Goal: Transaction & Acquisition: Purchase product/service

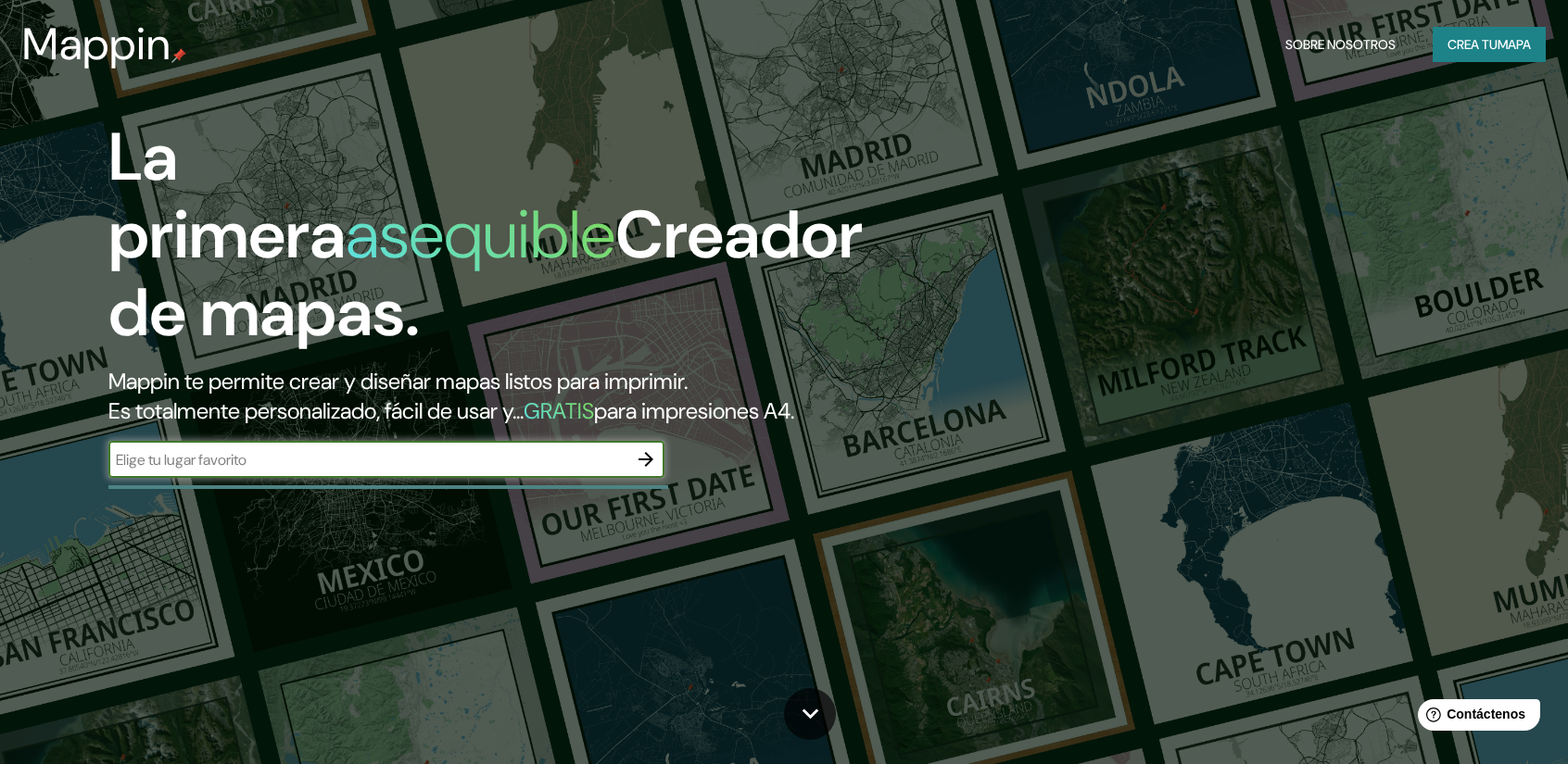
click at [516, 462] on input "text" at bounding box center [368, 460] width 518 height 21
type input "santiago [GEOGRAPHIC_DATA]"
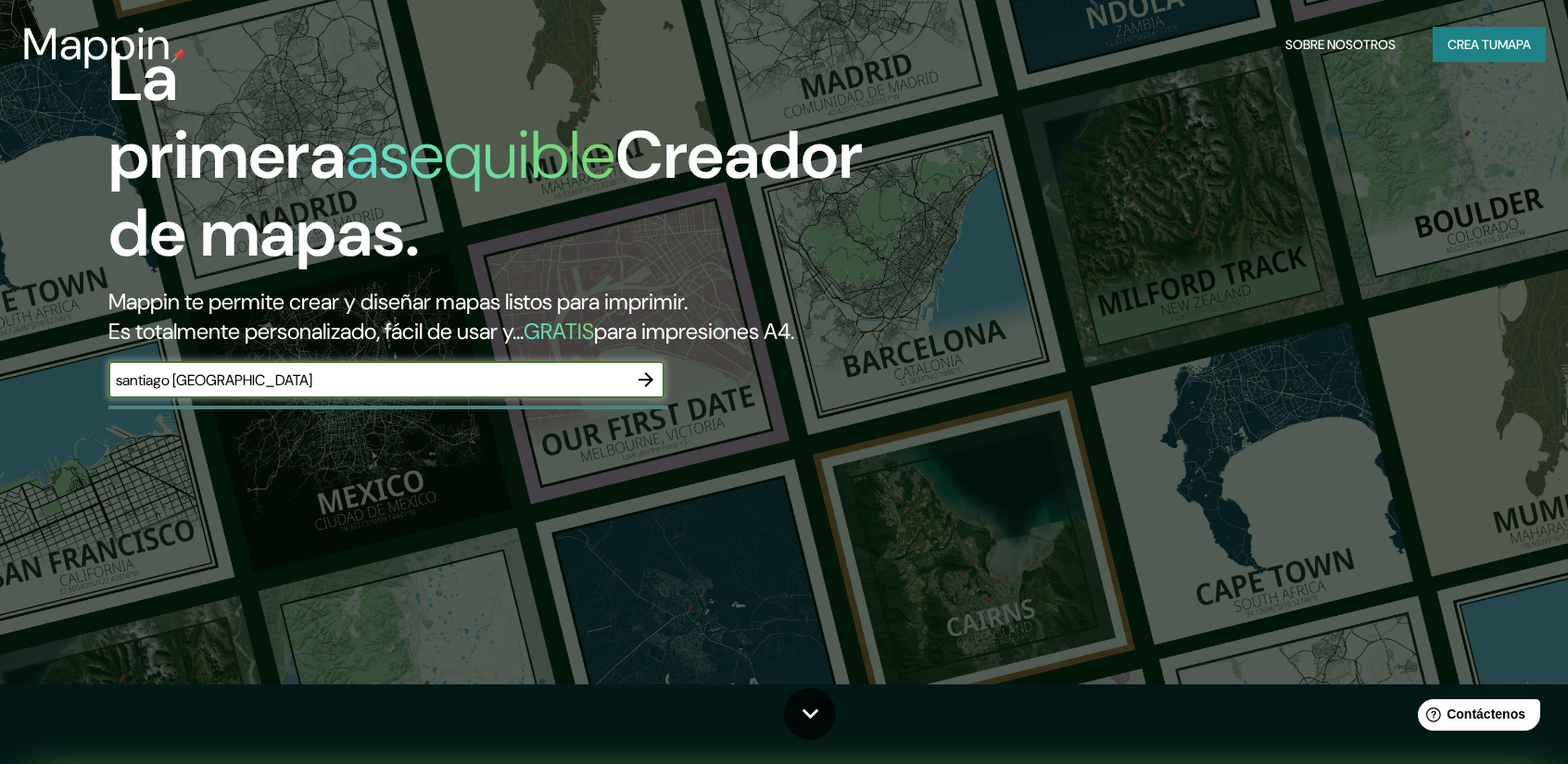
scroll to position [185, 0]
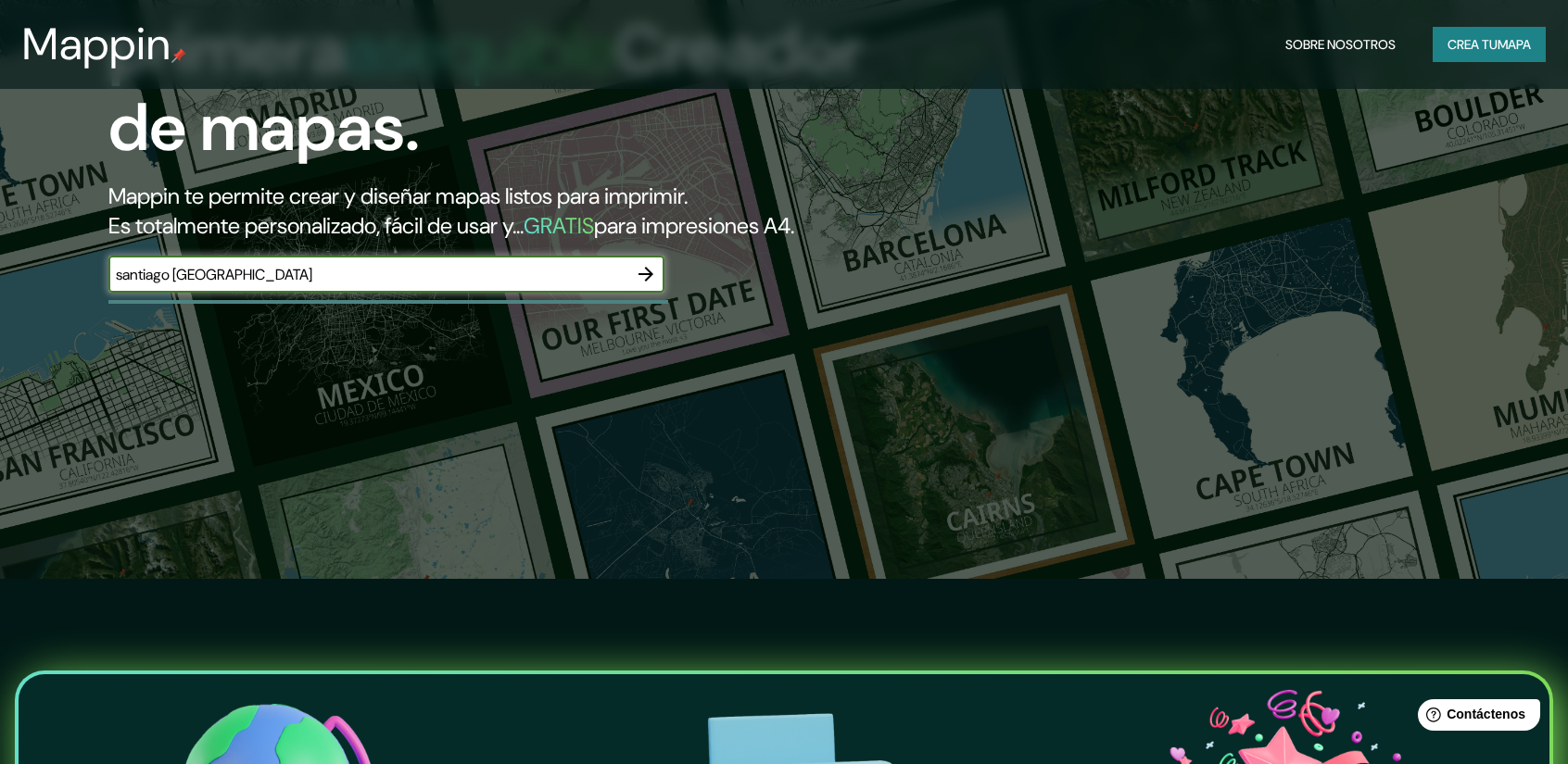
click at [651, 271] on icon "button" at bounding box center [646, 274] width 22 height 22
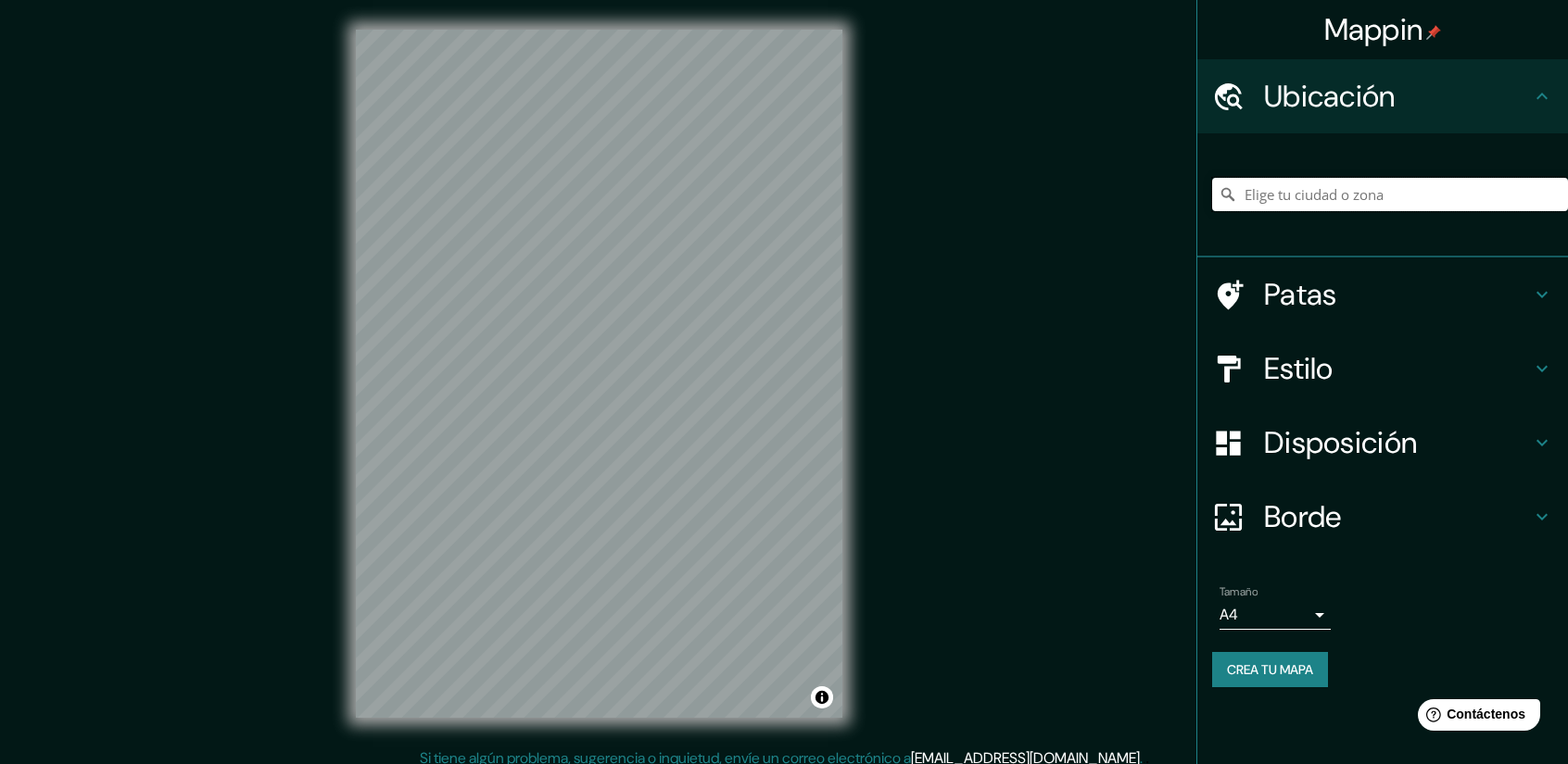
click at [1288, 199] on input "Elige tu ciudad o zona" at bounding box center [1389, 194] width 355 height 33
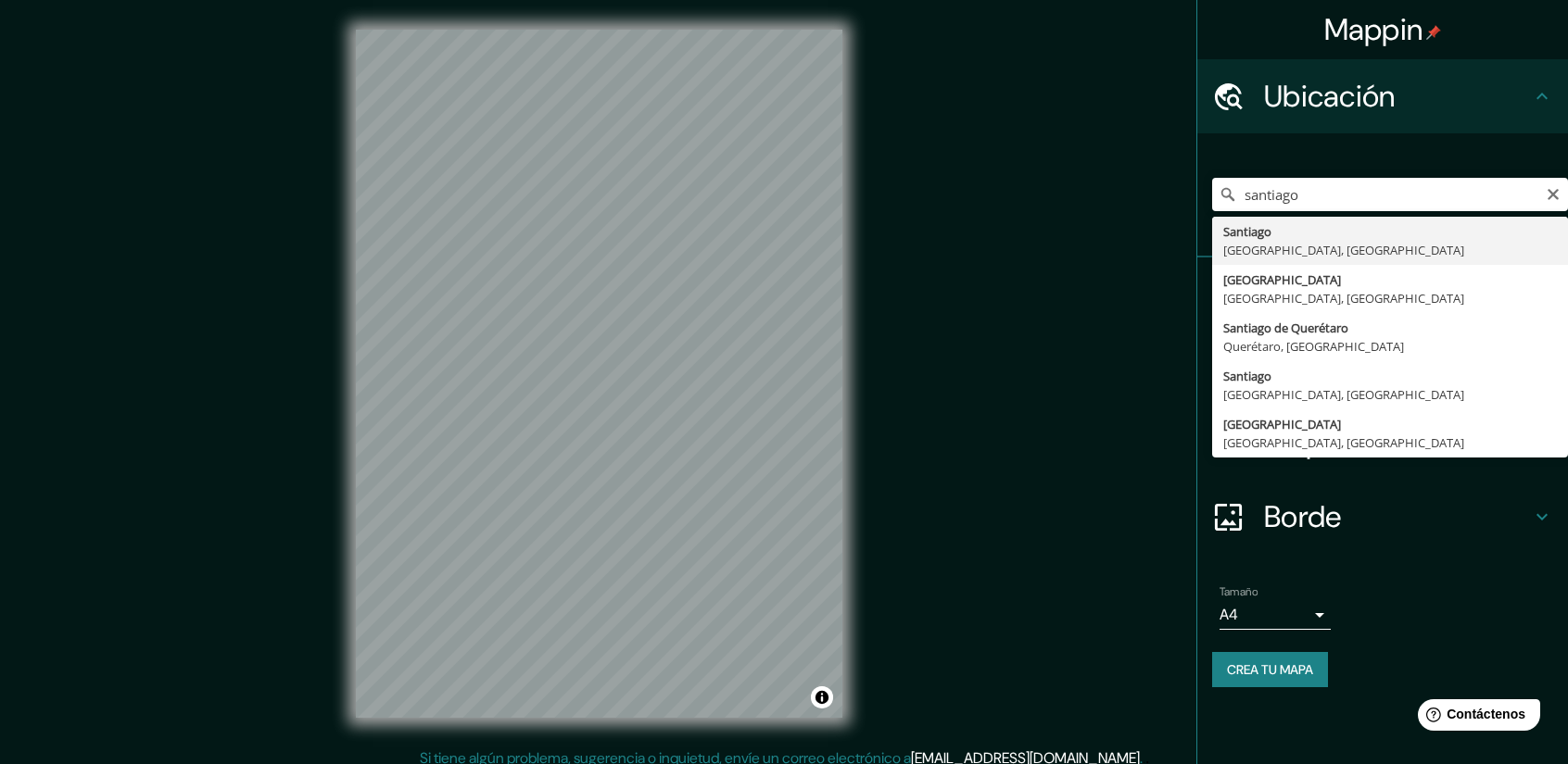
type input "[GEOGRAPHIC_DATA], [GEOGRAPHIC_DATA], [GEOGRAPHIC_DATA]"
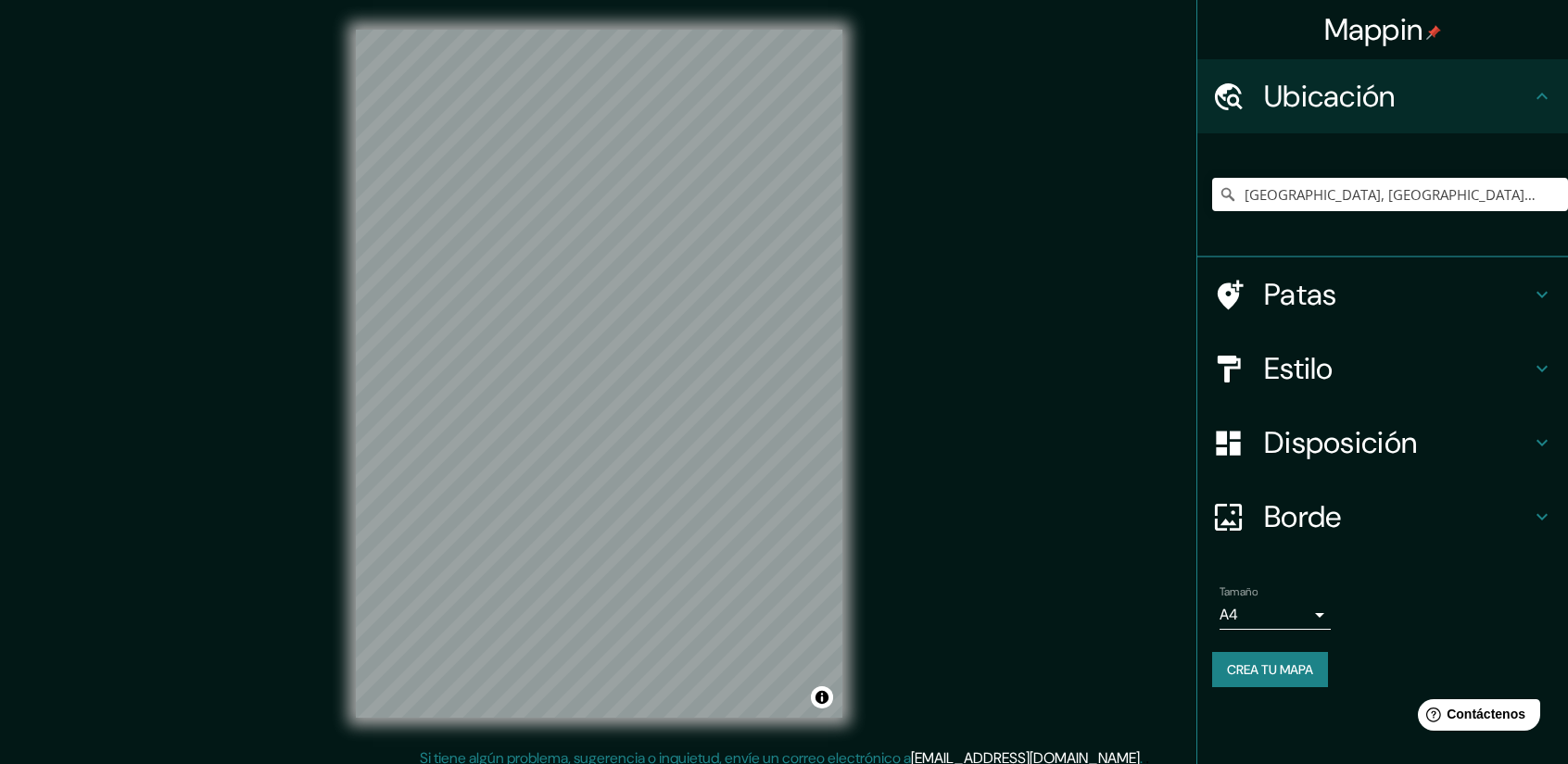
click at [1546, 364] on icon at bounding box center [1542, 368] width 22 height 22
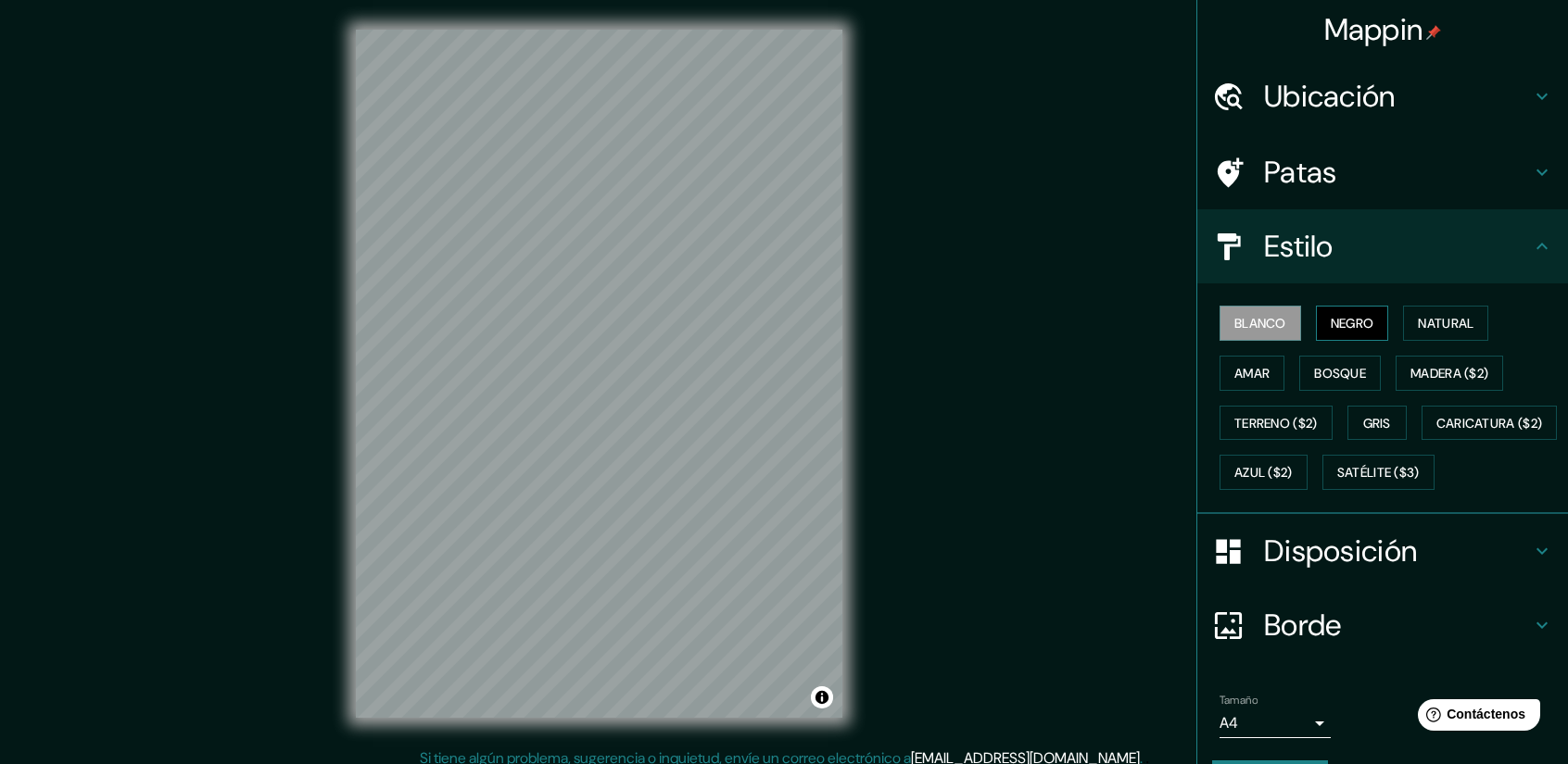
click at [1331, 325] on font "Negro" at bounding box center [1351, 322] width 44 height 17
click at [1533, 238] on icon at bounding box center [1542, 246] width 22 height 22
click at [1536, 247] on icon at bounding box center [1542, 246] width 22 height 22
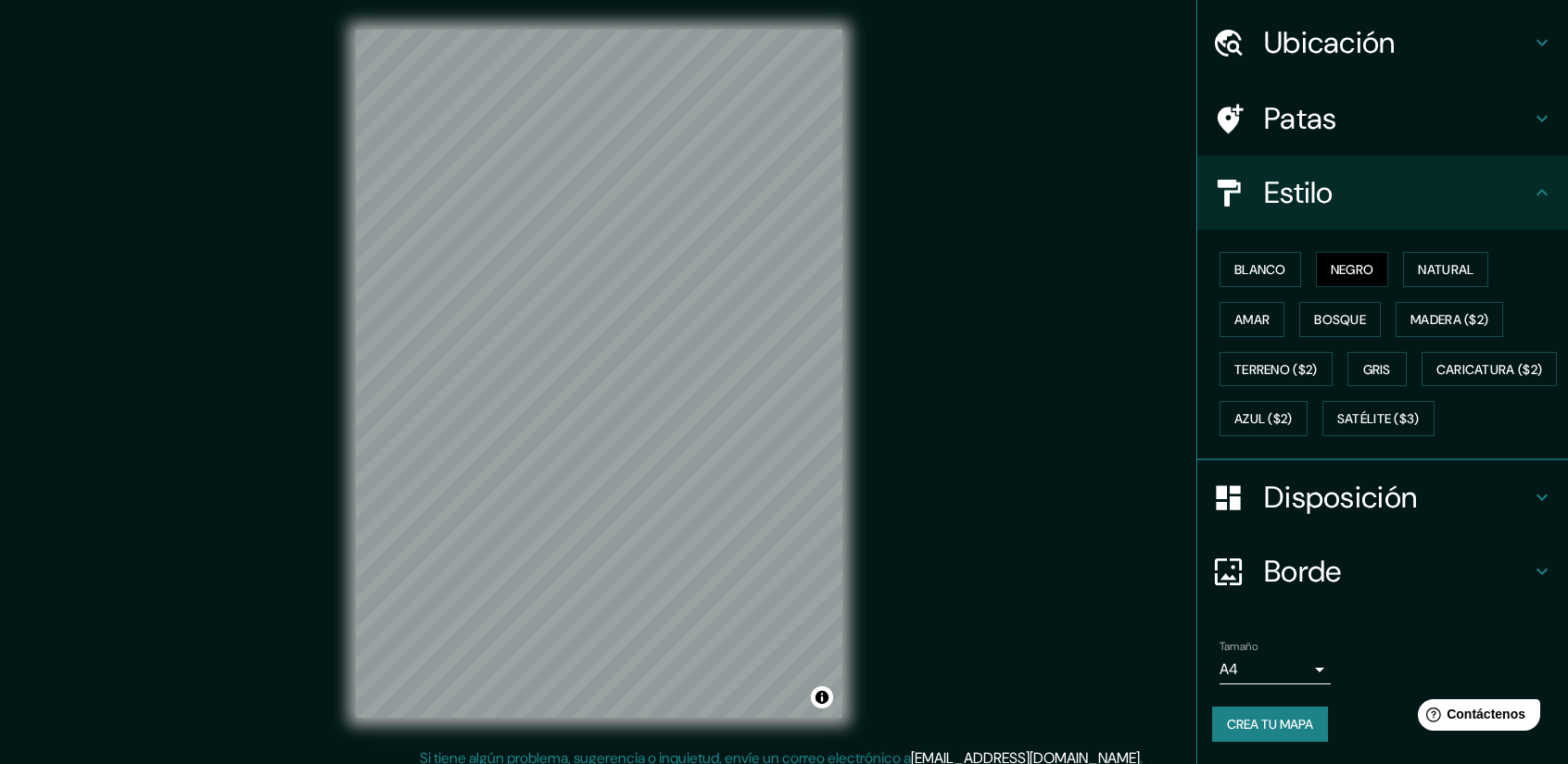
scroll to position [97, 0]
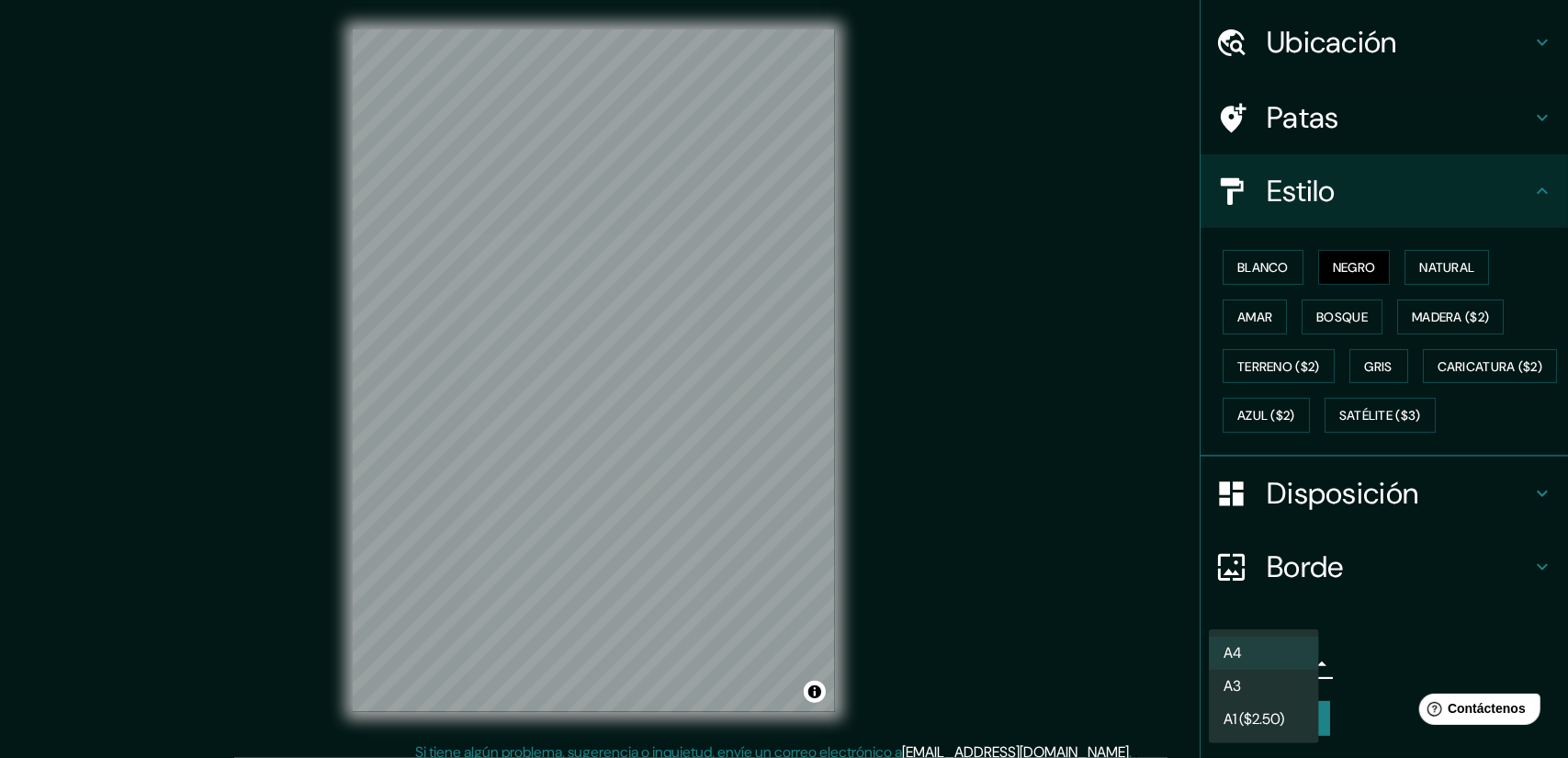
click at [1280, 670] on body "Mappin Ubicación Santiago, Región Metropolitana de Santiago, Chile Patas Estilo…" at bounding box center [784, 379] width 1568 height 758
click at [1270, 694] on li "A3" at bounding box center [1264, 688] width 111 height 34
type input "a4"
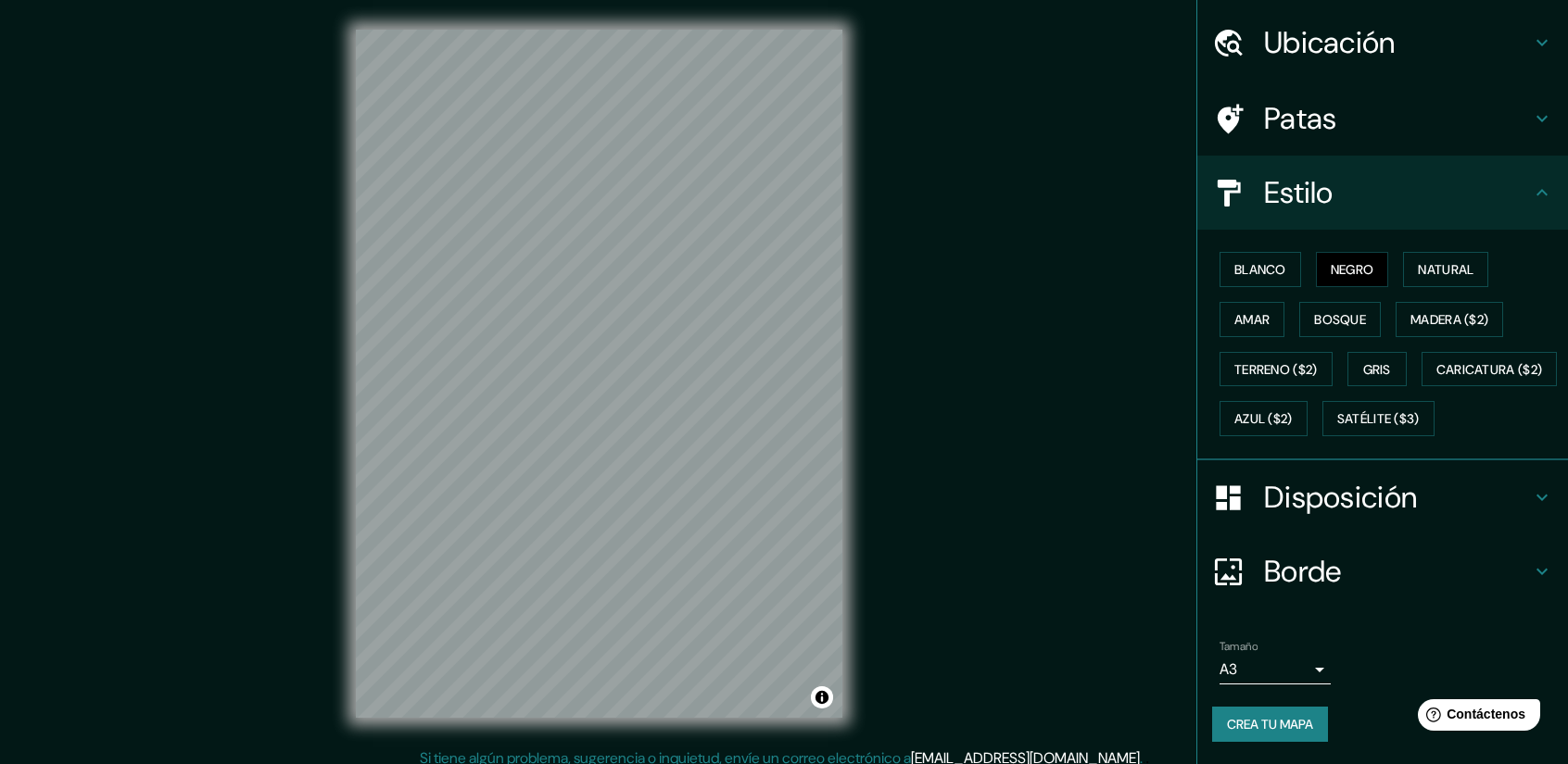
click at [1271, 726] on font "Crea tu mapa" at bounding box center [1270, 724] width 86 height 17
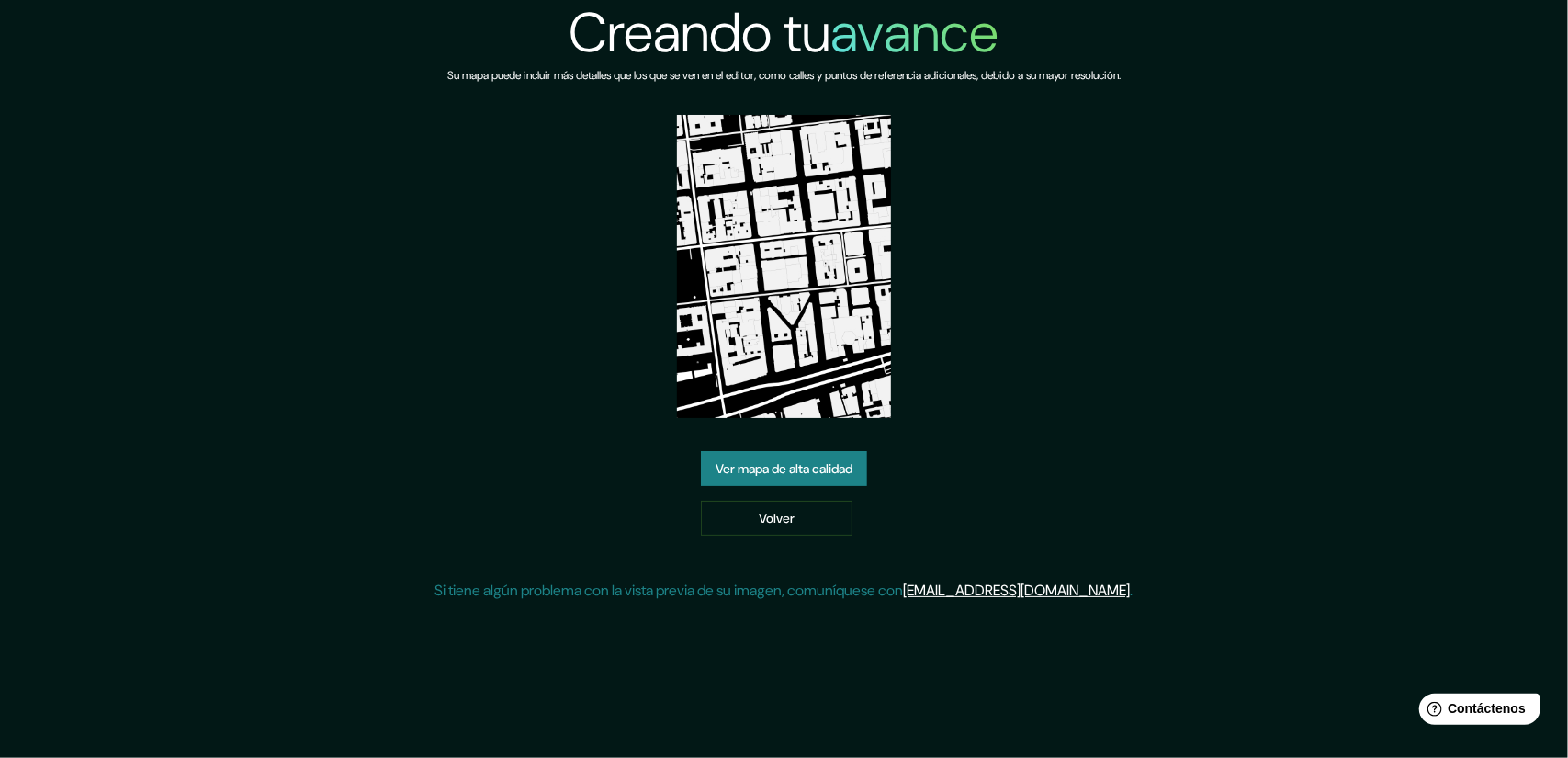
click at [811, 470] on font "Ver mapa de alta calidad" at bounding box center [784, 468] width 137 height 16
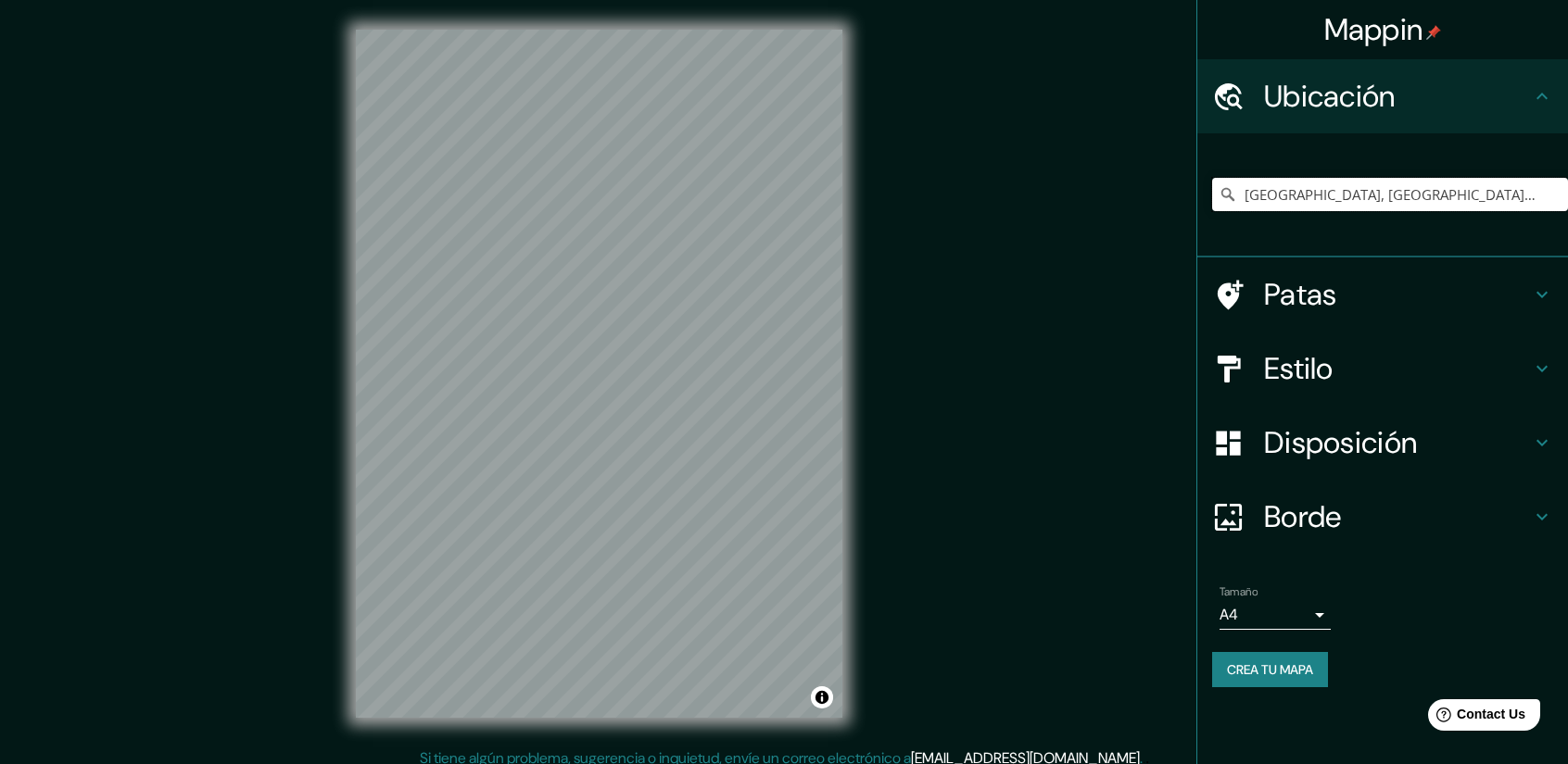
click at [1305, 195] on input "[GEOGRAPHIC_DATA], [GEOGRAPHIC_DATA], [GEOGRAPHIC_DATA]" at bounding box center [1389, 194] width 355 height 33
click at [1522, 198] on input "[GEOGRAPHIC_DATA], [GEOGRAPHIC_DATA], [GEOGRAPHIC_DATA]" at bounding box center [1389, 194] width 355 height 33
click at [1323, 201] on input "[GEOGRAPHIC_DATA], [GEOGRAPHIC_DATA], [GEOGRAPHIC_DATA]" at bounding box center [1389, 194] width 355 height 33
click at [1523, 197] on input "[GEOGRAPHIC_DATA], [GEOGRAPHIC_DATA], [GEOGRAPHIC_DATA]" at bounding box center [1389, 194] width 355 height 33
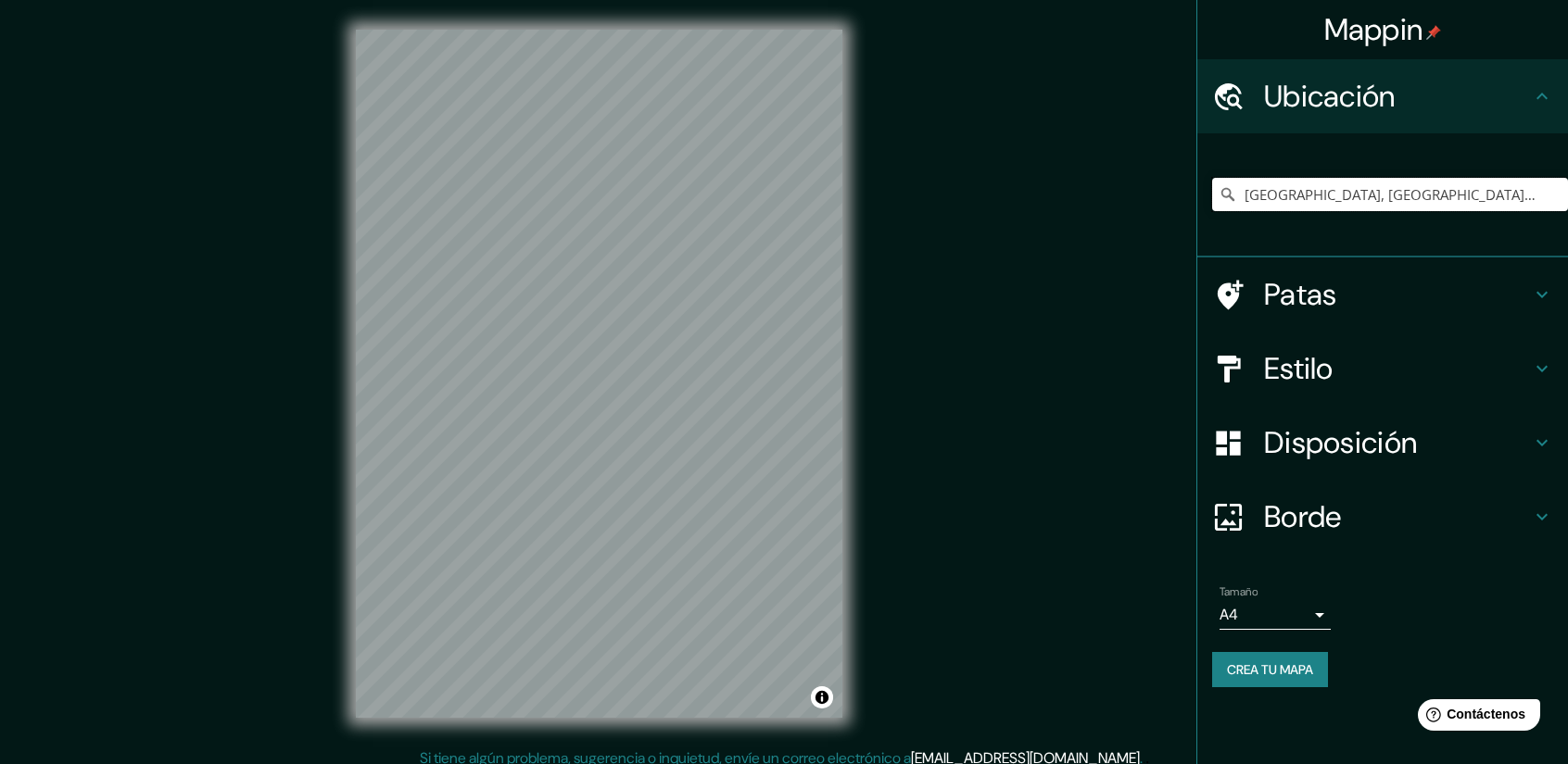
click at [1523, 197] on input "[GEOGRAPHIC_DATA], [GEOGRAPHIC_DATA], [GEOGRAPHIC_DATA]" at bounding box center [1389, 194] width 355 height 33
click at [1418, 196] on input "Elige tu ciudad o zona" at bounding box center [1389, 194] width 355 height 33
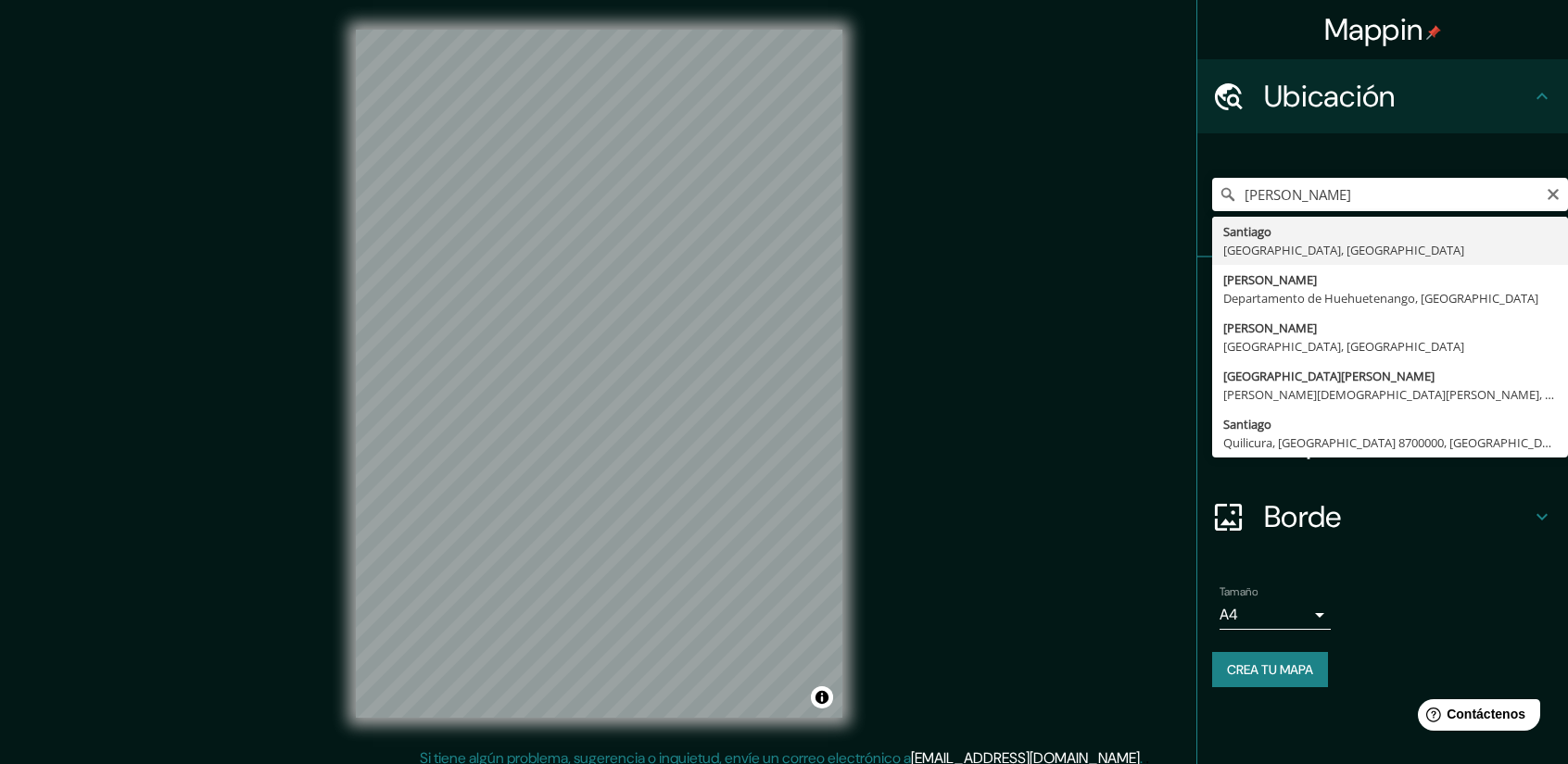
type input "[GEOGRAPHIC_DATA], [GEOGRAPHIC_DATA], [GEOGRAPHIC_DATA]"
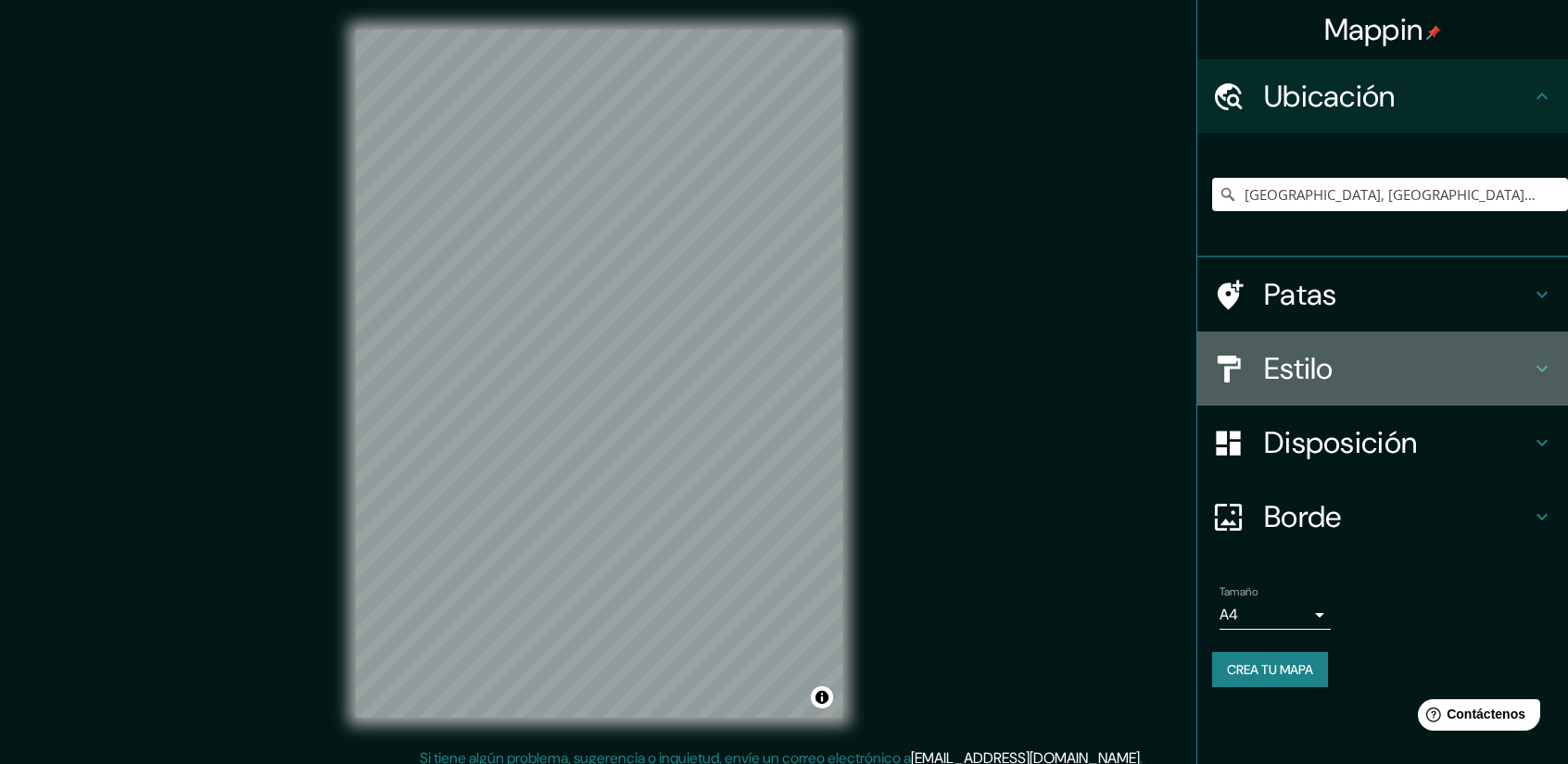
click at [1541, 366] on icon at bounding box center [1542, 368] width 22 height 22
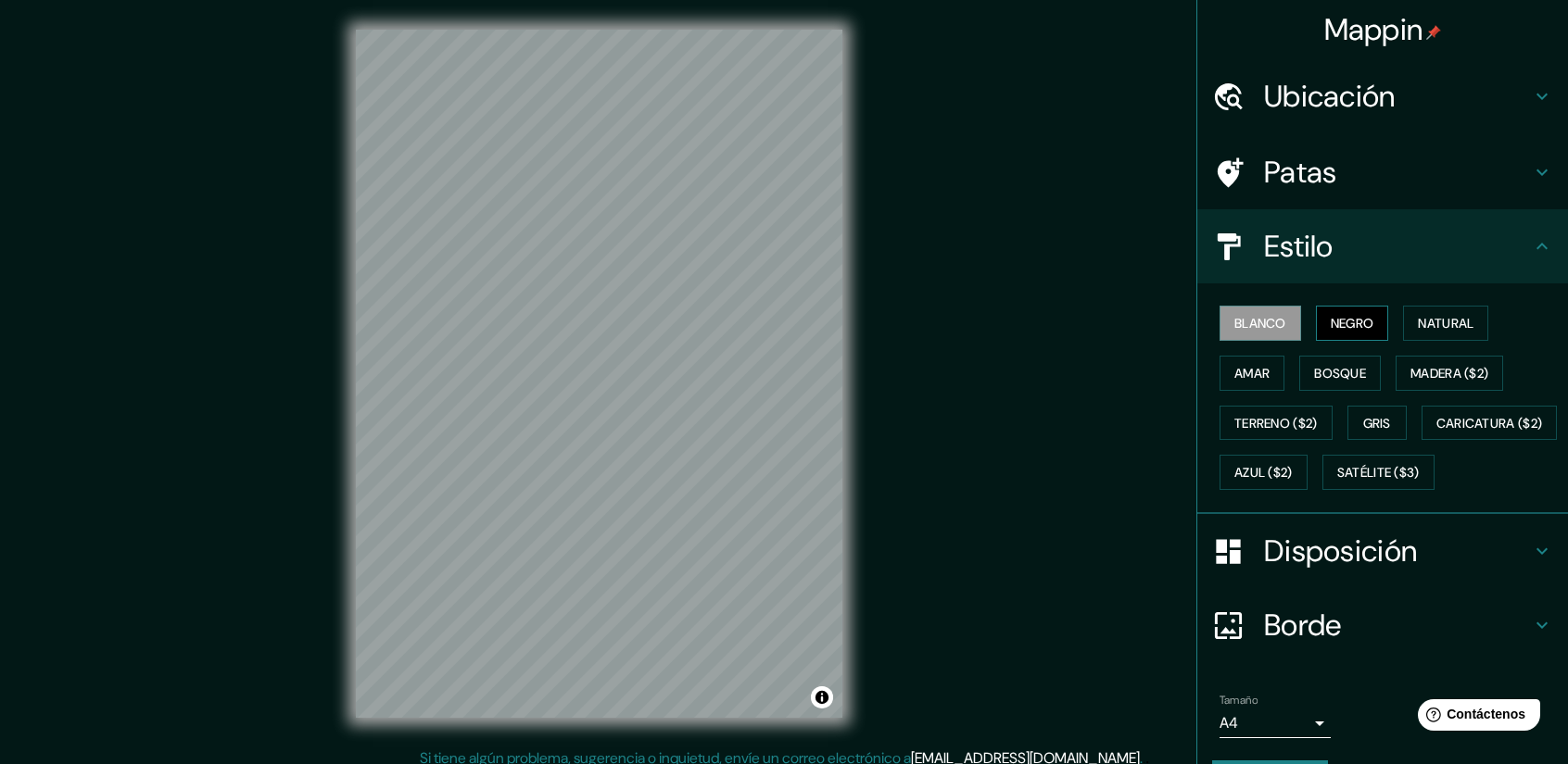
click at [1347, 324] on font "Negro" at bounding box center [1351, 322] width 44 height 17
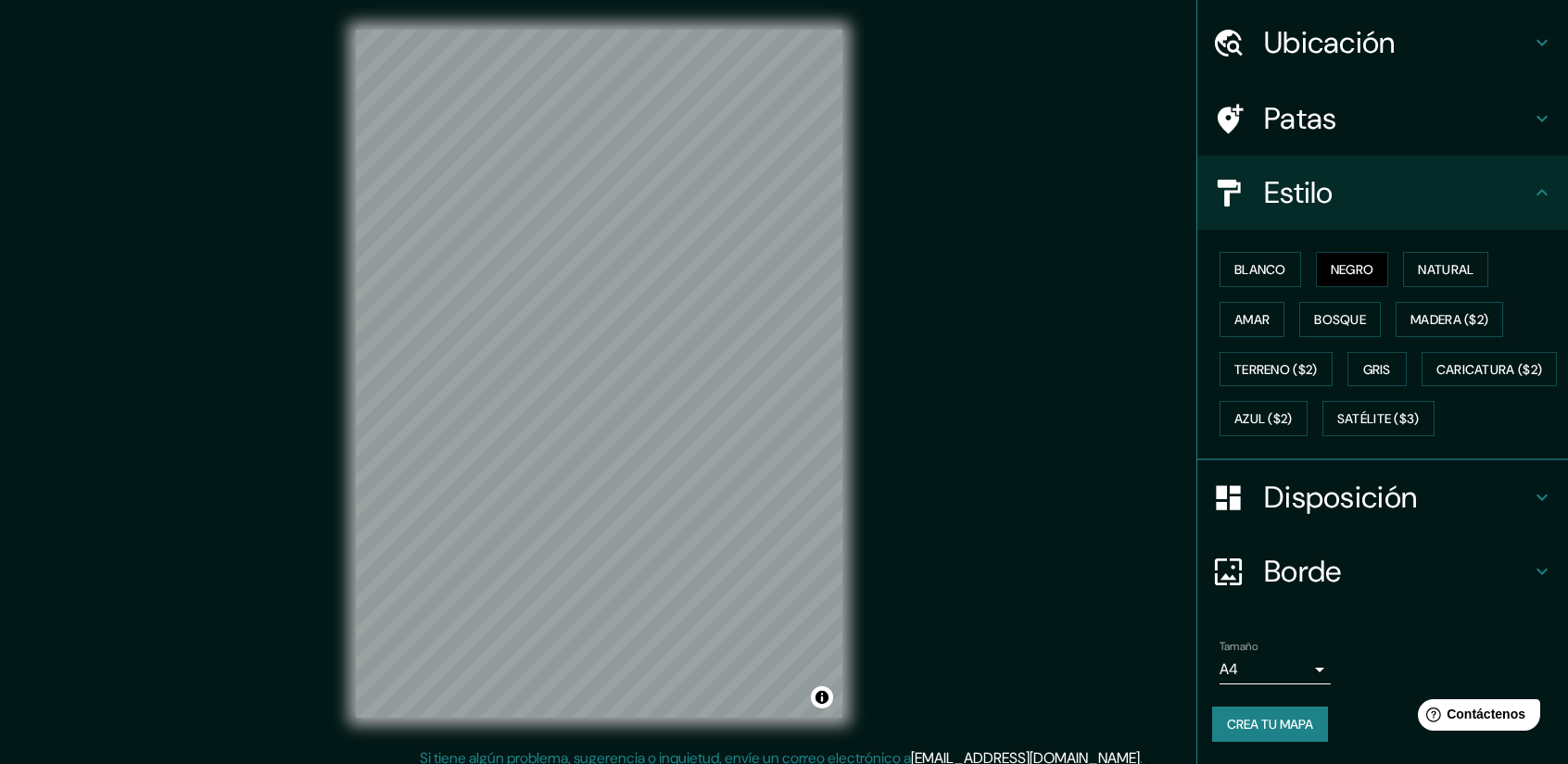
scroll to position [97, 0]
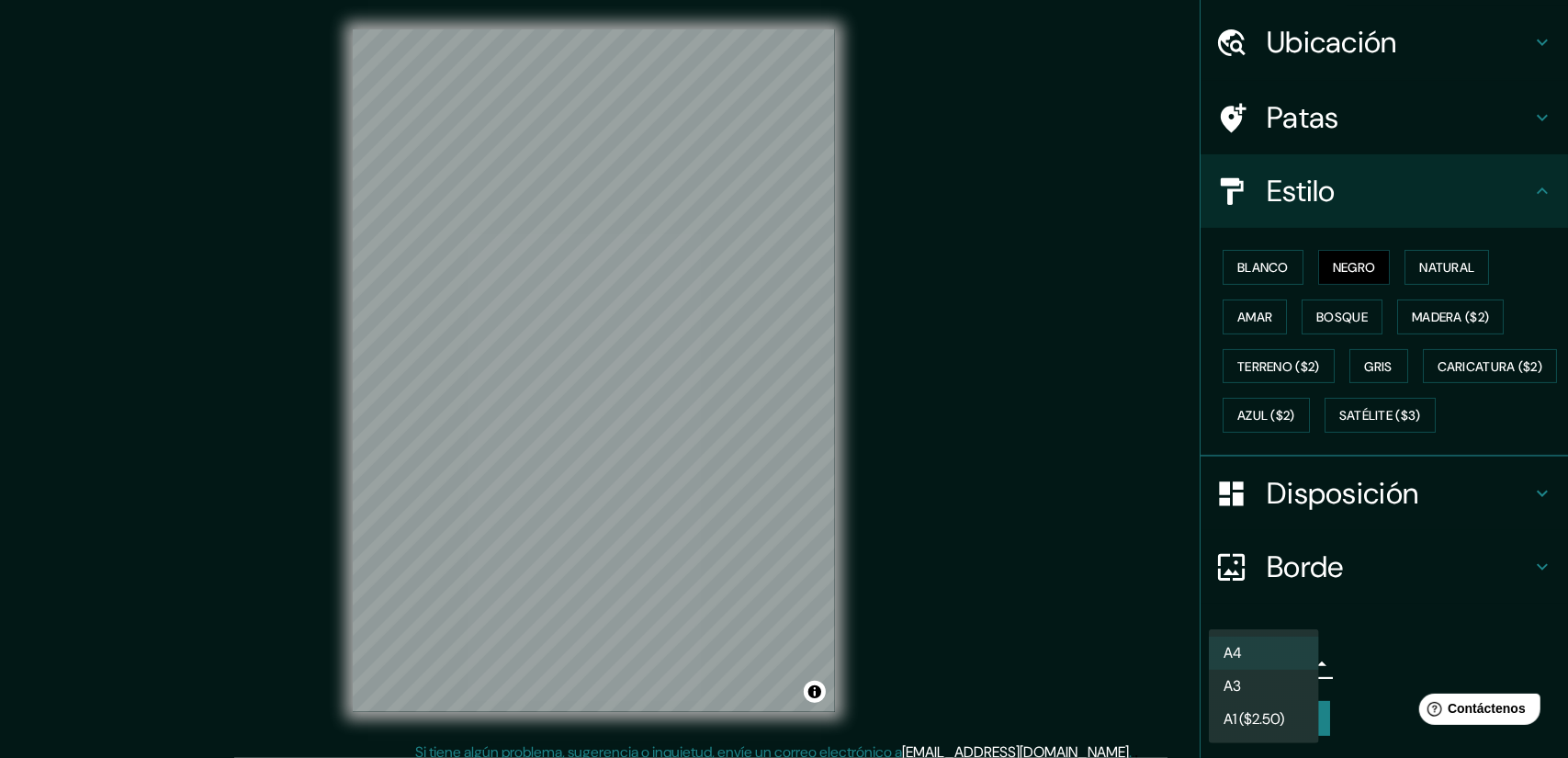
click at [1303, 662] on body "Mappin Ubicación Santiago, Región Metropolitana de Santiago, Chile Patas Estilo…" at bounding box center [784, 379] width 1568 height 758
click at [1277, 680] on li "A3" at bounding box center [1264, 688] width 111 height 34
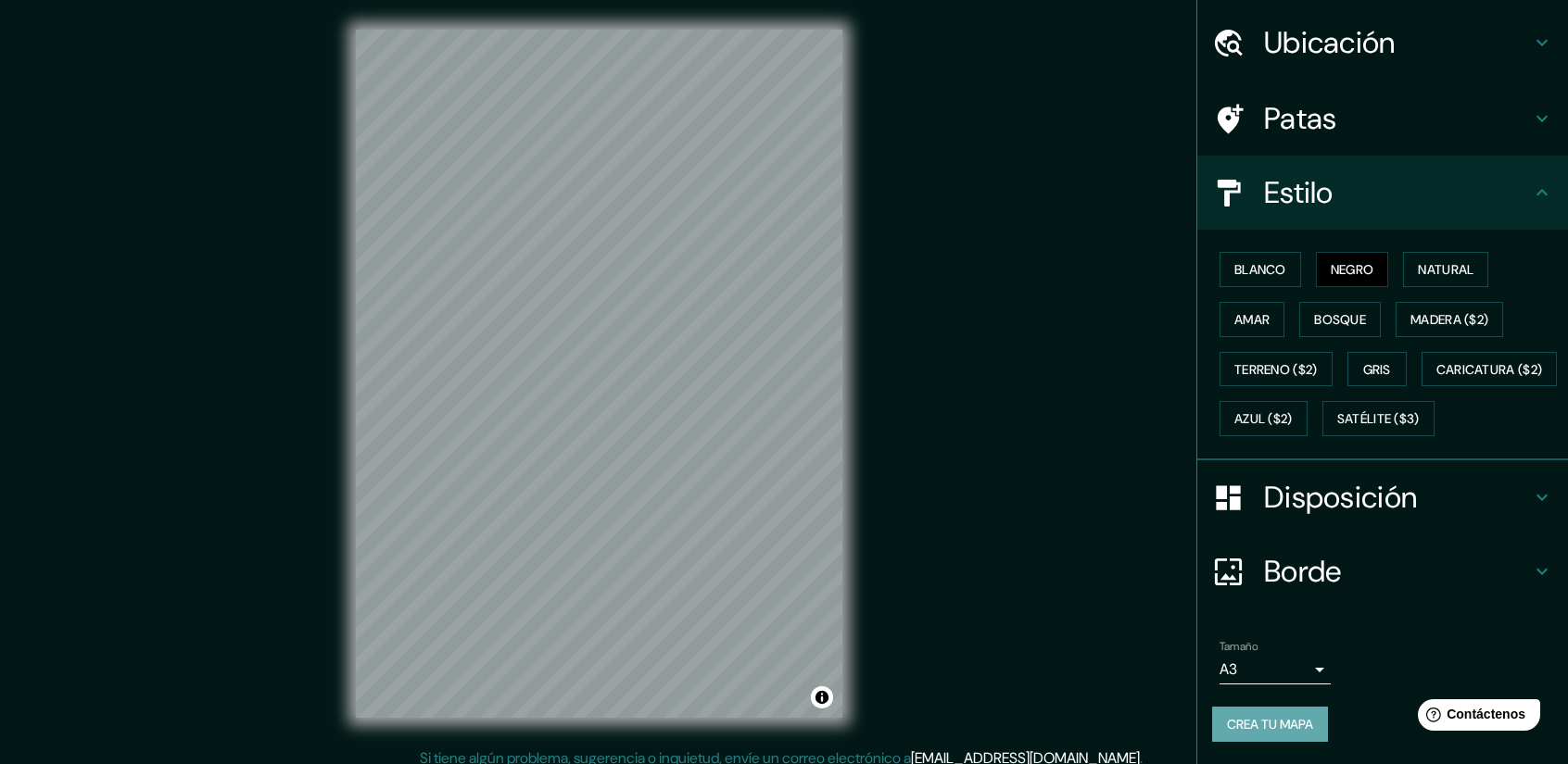
click at [1297, 724] on font "Crea tu mapa" at bounding box center [1270, 724] width 86 height 17
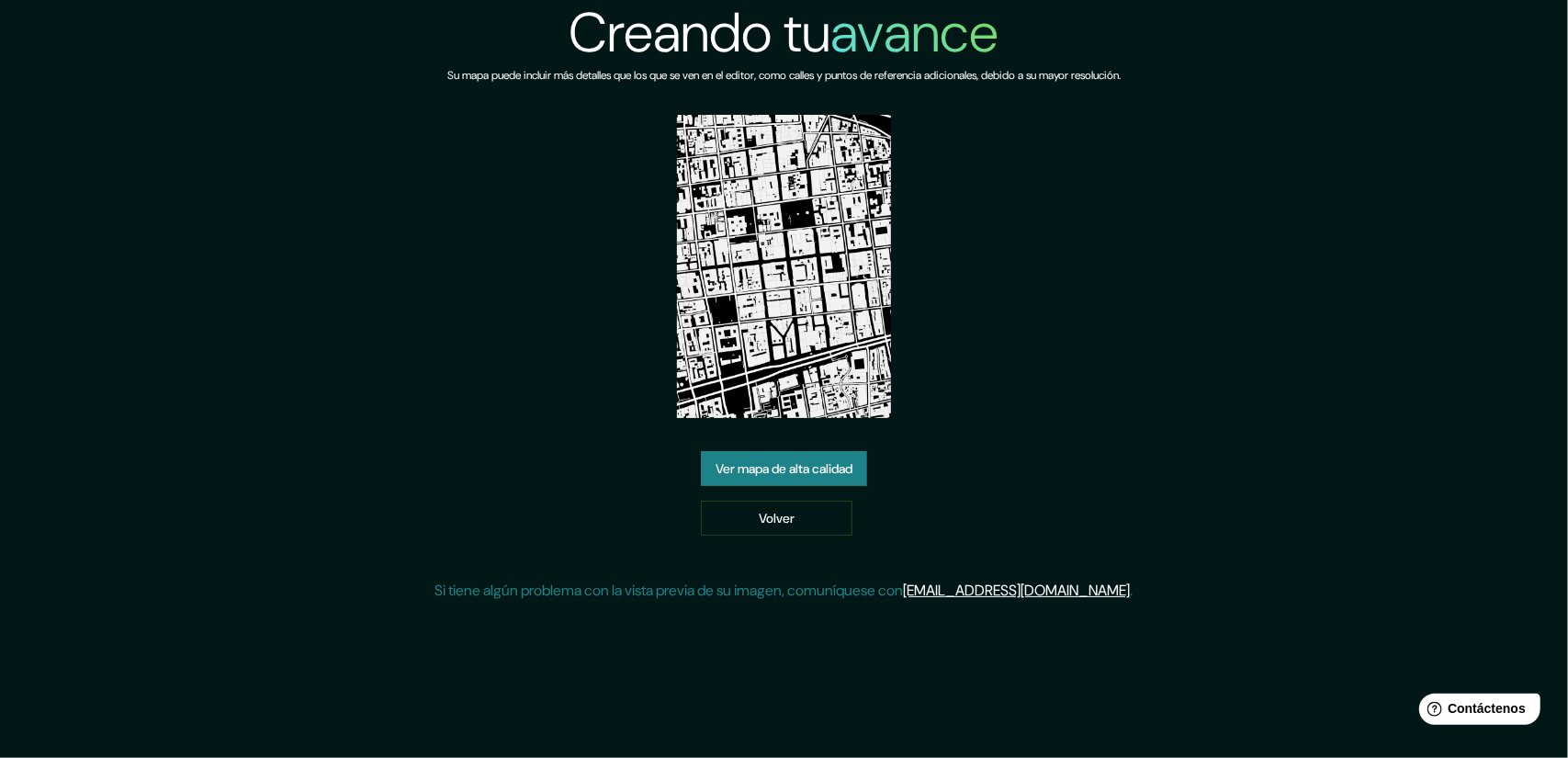
click at [810, 460] on font "Ver mapa de alta calidad" at bounding box center [784, 468] width 137 height 16
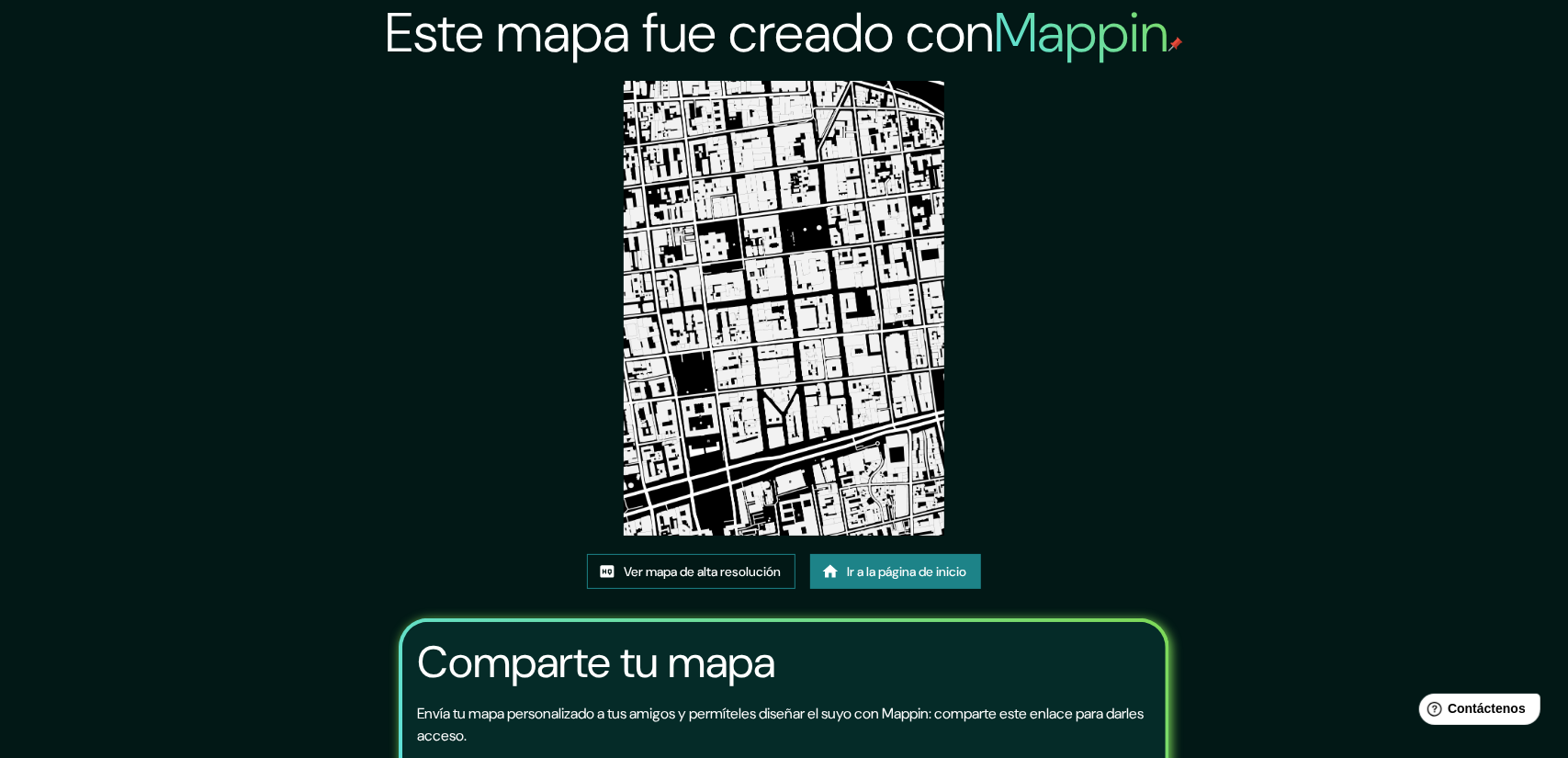
click at [730, 563] on font "Ver mapa de alta resolución" at bounding box center [702, 571] width 157 height 16
